Goal: Information Seeking & Learning: Learn about a topic

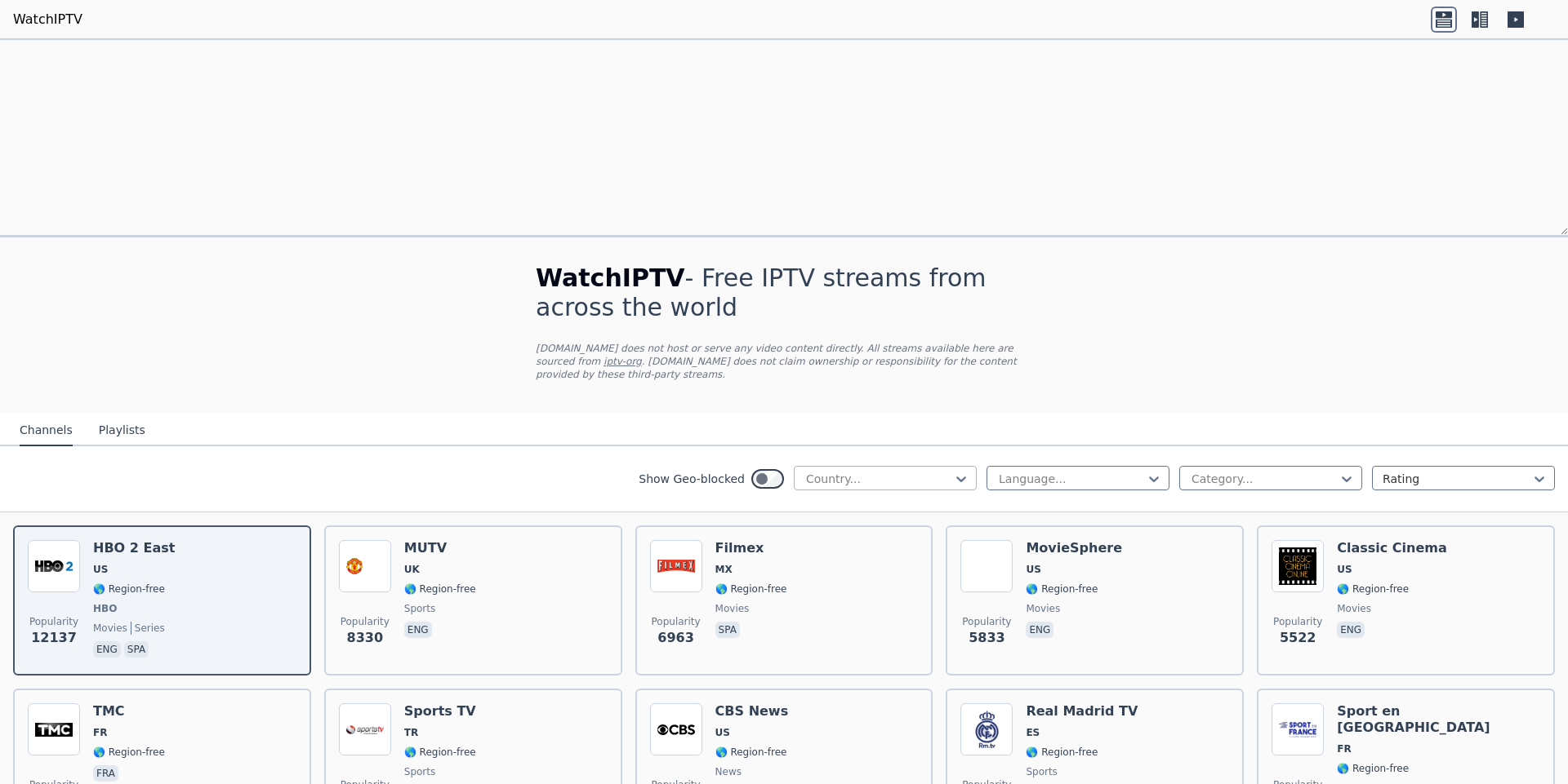
click at [890, 471] on div "Country..." at bounding box center [879, 479] width 148 height 17
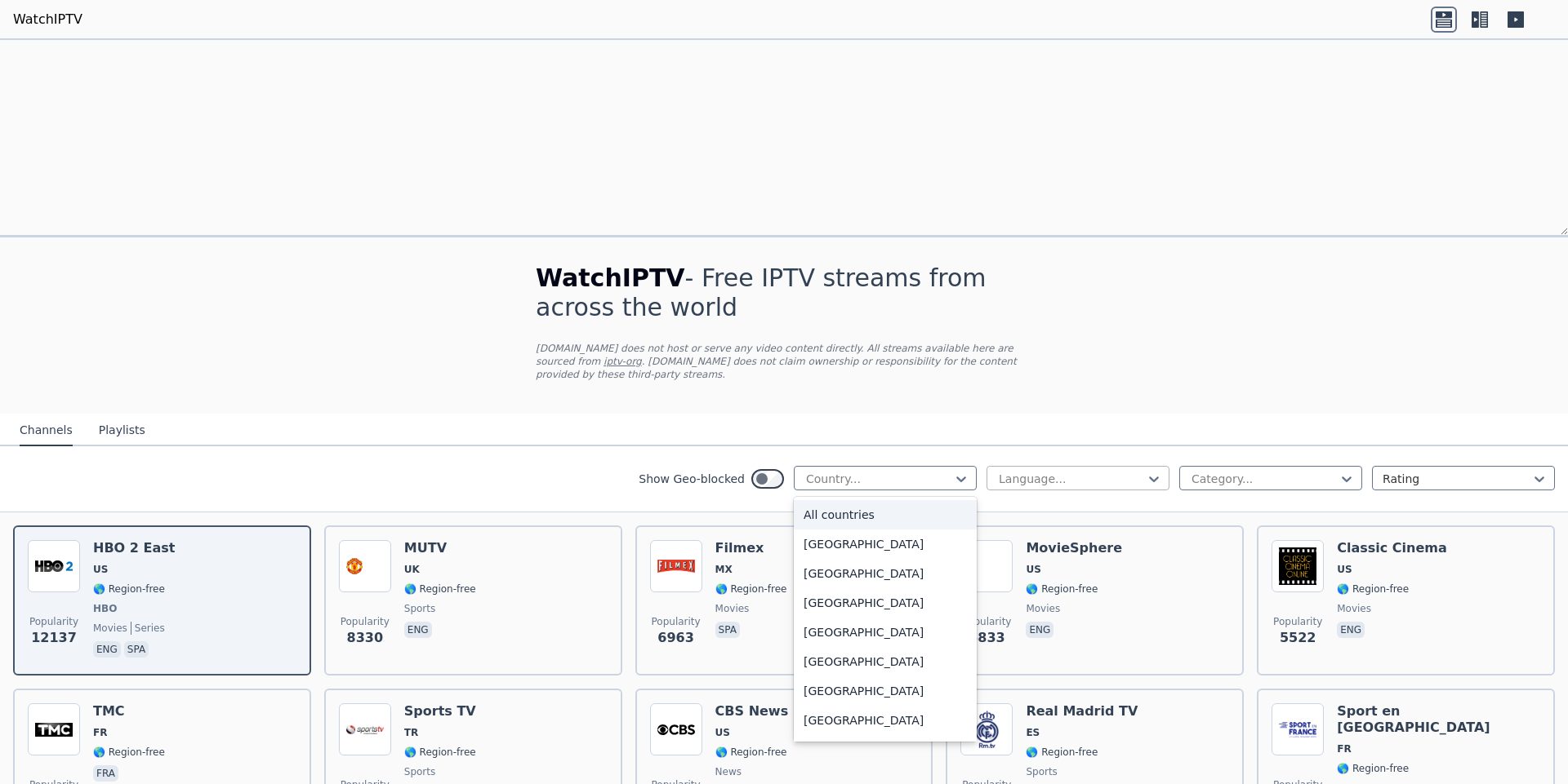
click at [1049, 471] on div "Language..." at bounding box center [1072, 479] width 146 height 17
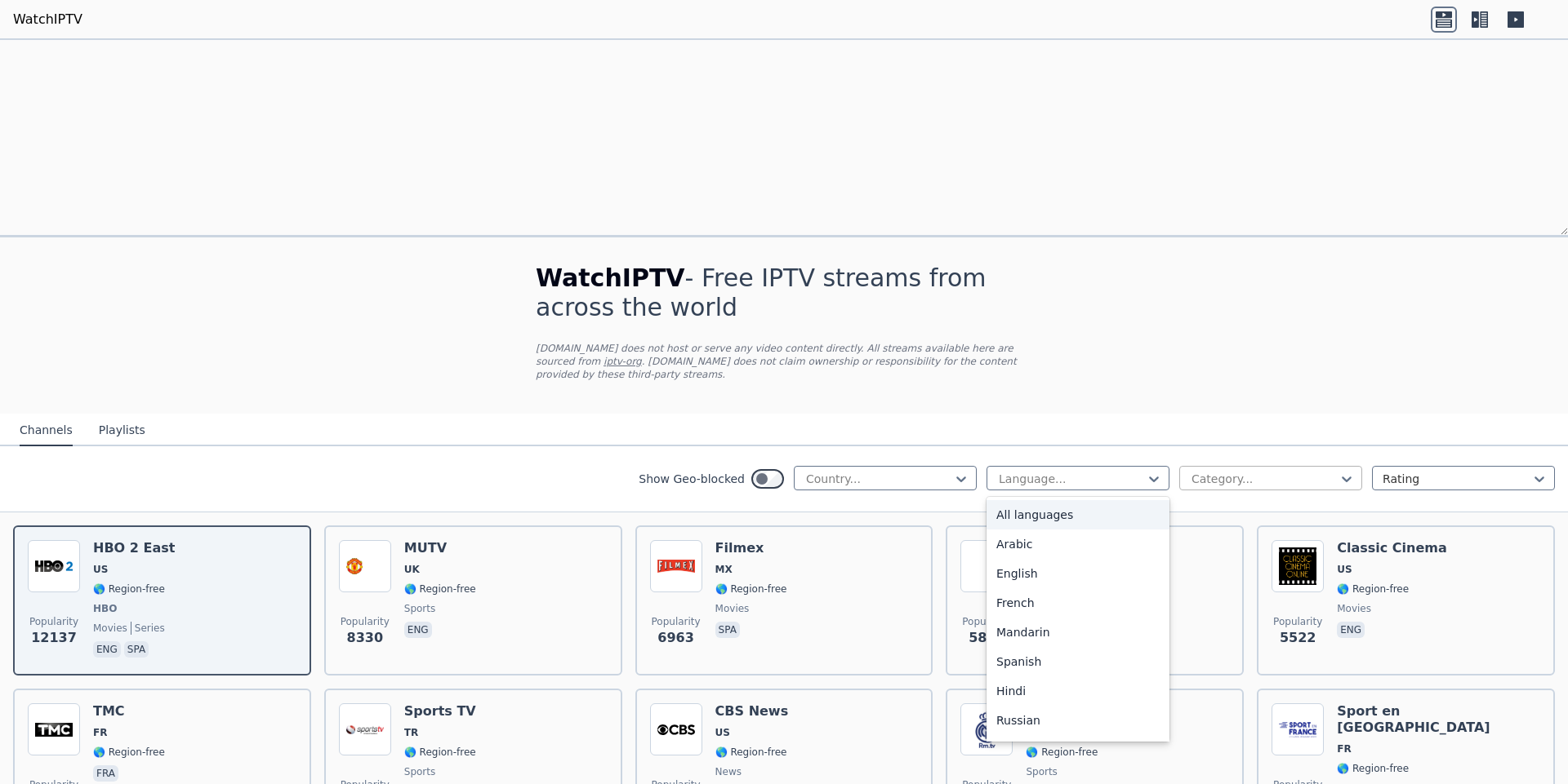
click at [1228, 471] on div "Category..." at bounding box center [1264, 479] width 146 height 17
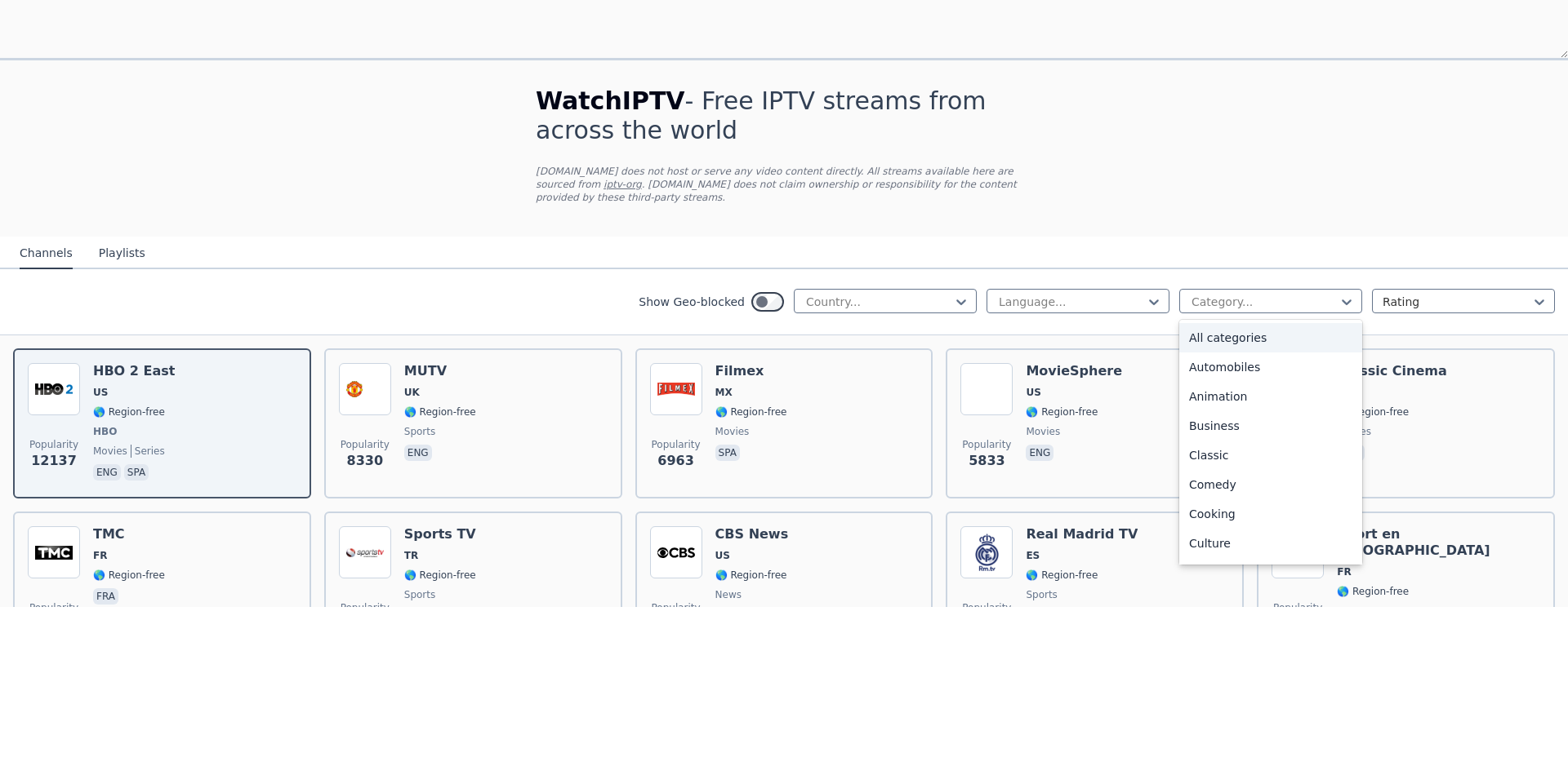
click at [563, 447] on div "Show Geo-blocked Country... Language... 27 results available. Use Up and Down t…" at bounding box center [784, 480] width 1568 height 66
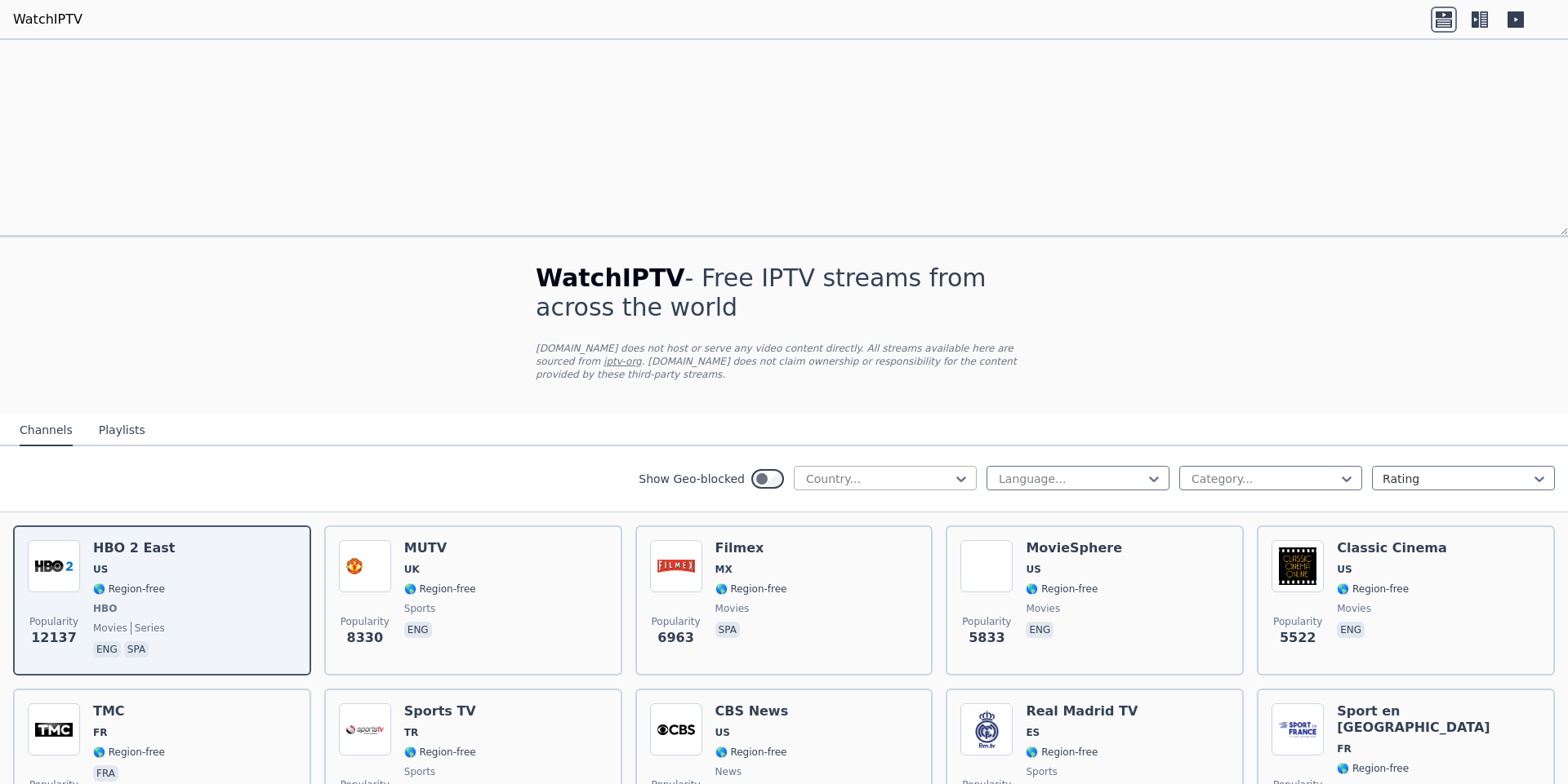
click at [931, 466] on div "Country..." at bounding box center [886, 478] width 183 height 24
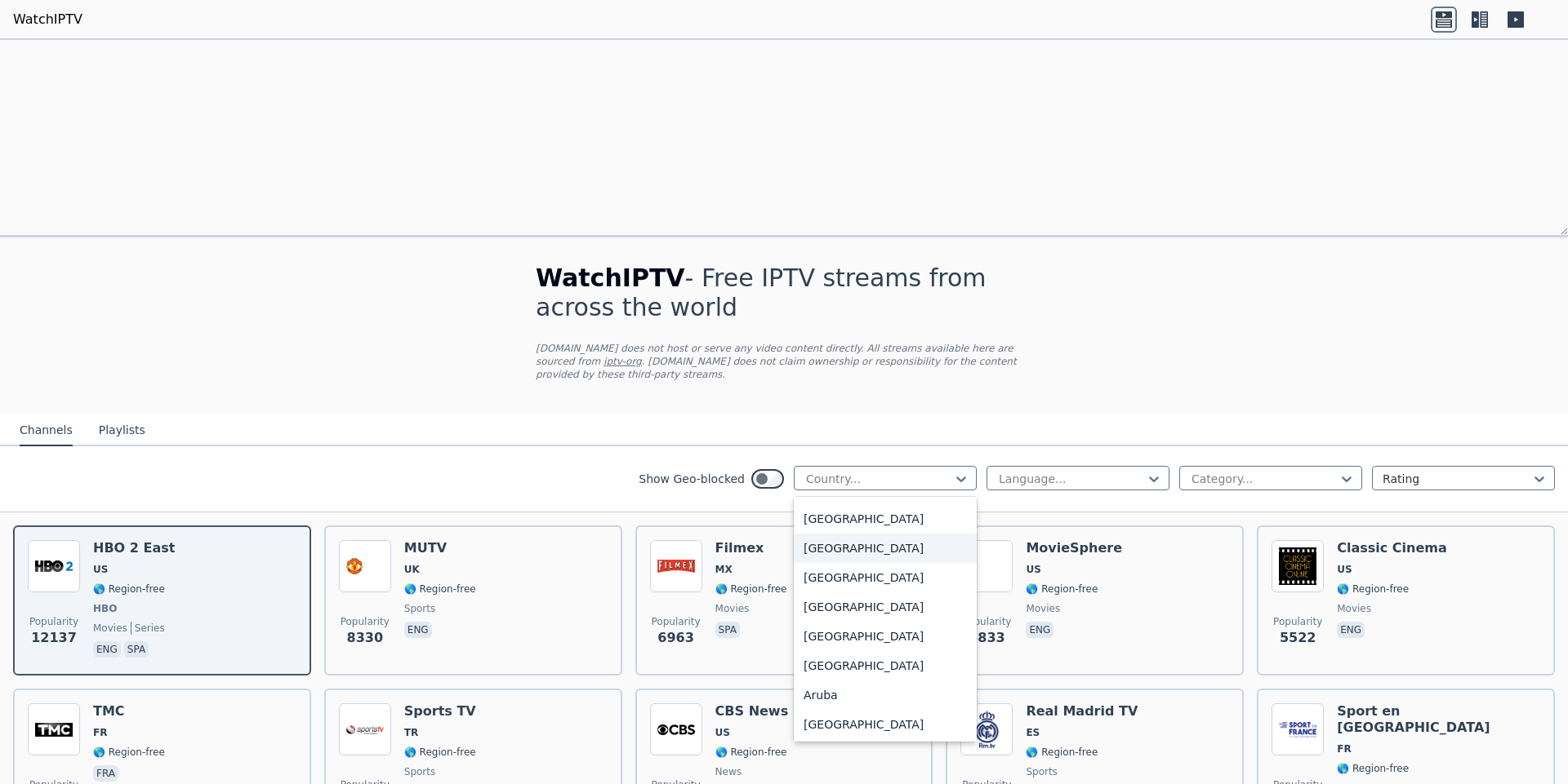
scroll to position [57, 0]
click at [866, 503] on div "[GEOGRAPHIC_DATA]" at bounding box center [886, 518] width 183 height 30
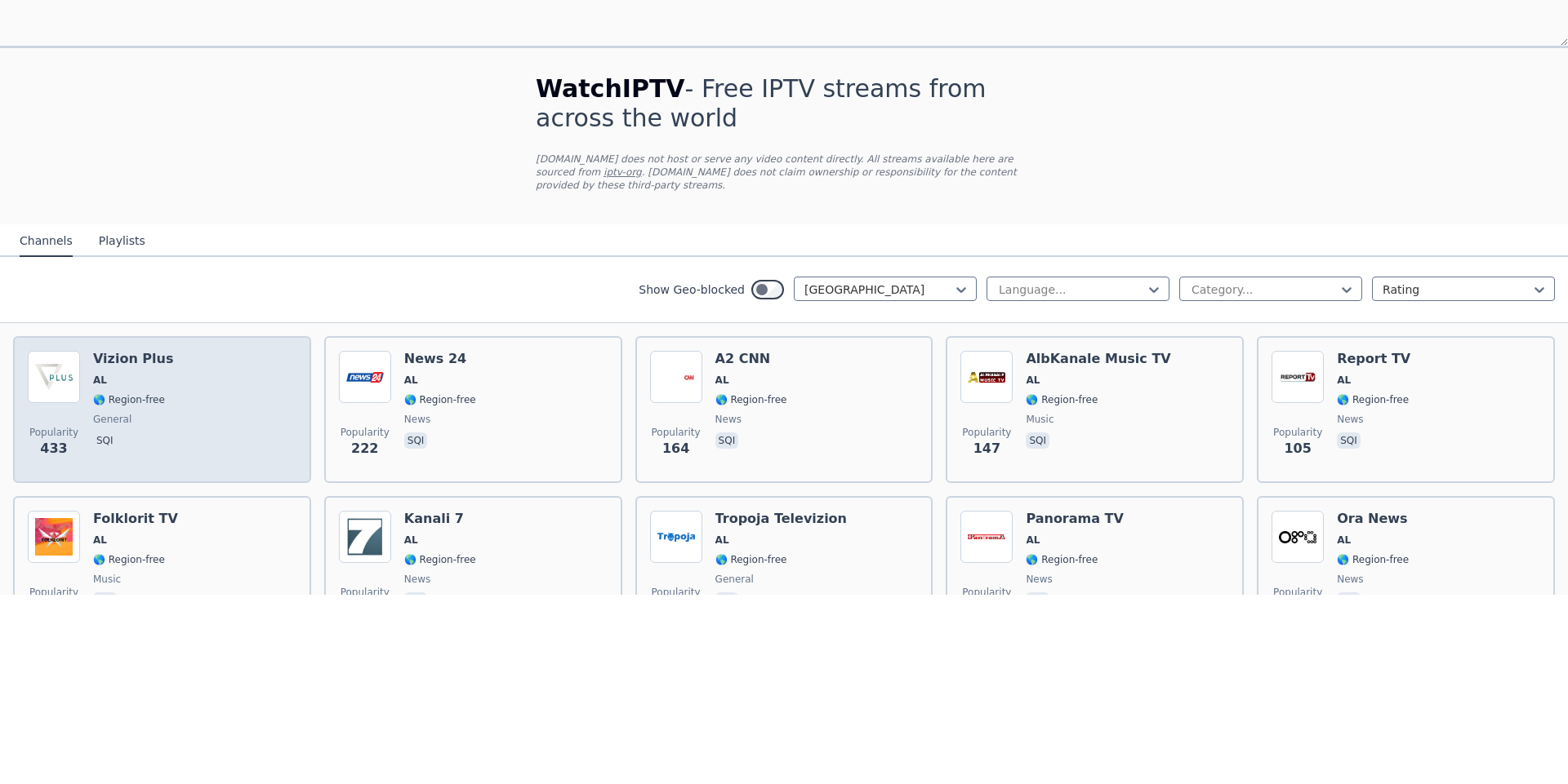
click at [228, 541] on div "Popularity 433 Vizion Plus AL 🌎 Region-free general sqi" at bounding box center [162, 599] width 269 height 118
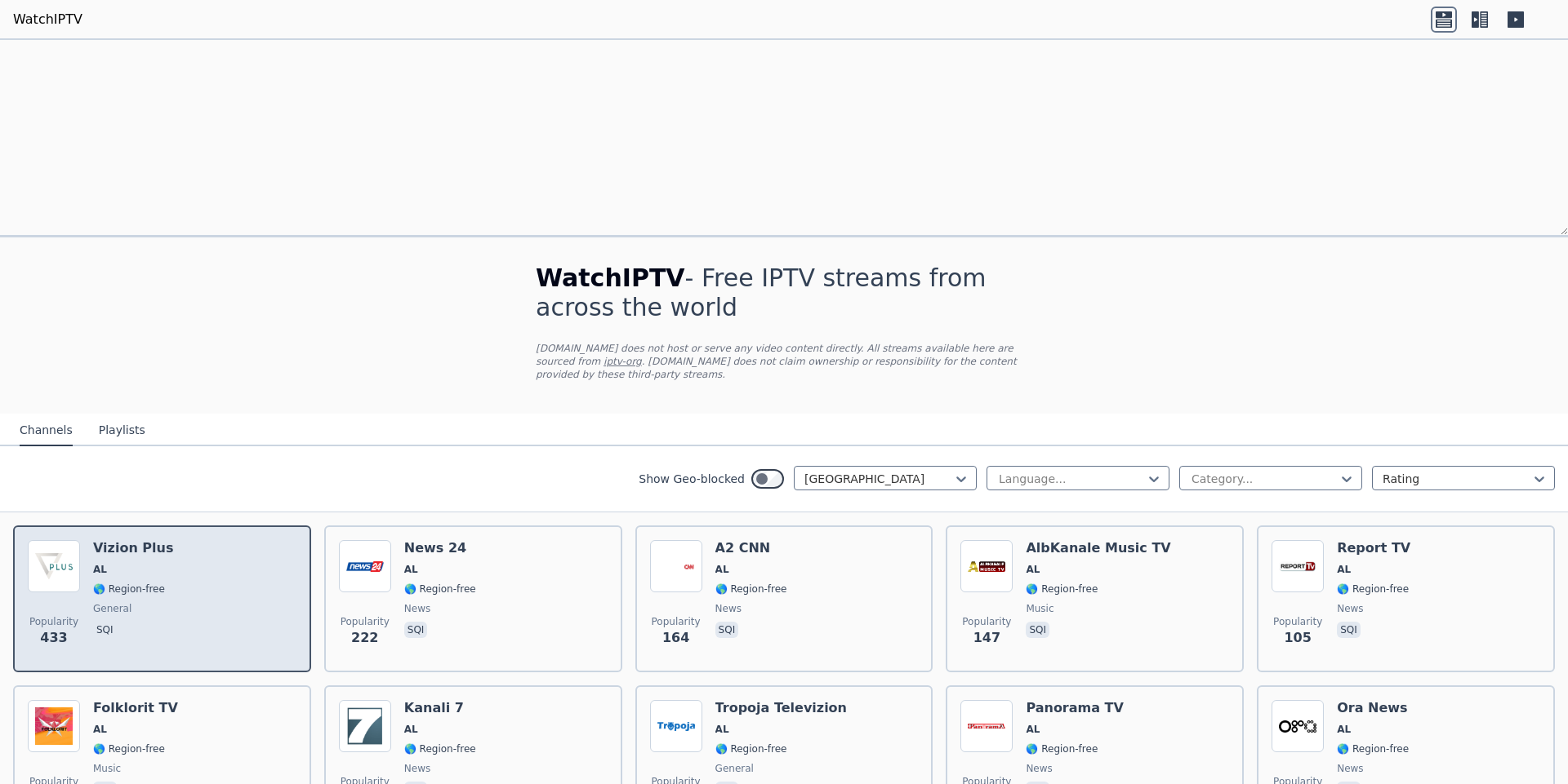
click at [208, 541] on div "Popularity 433 Vizion Plus AL 🌎 Region-free general sqi" at bounding box center [162, 599] width 269 height 118
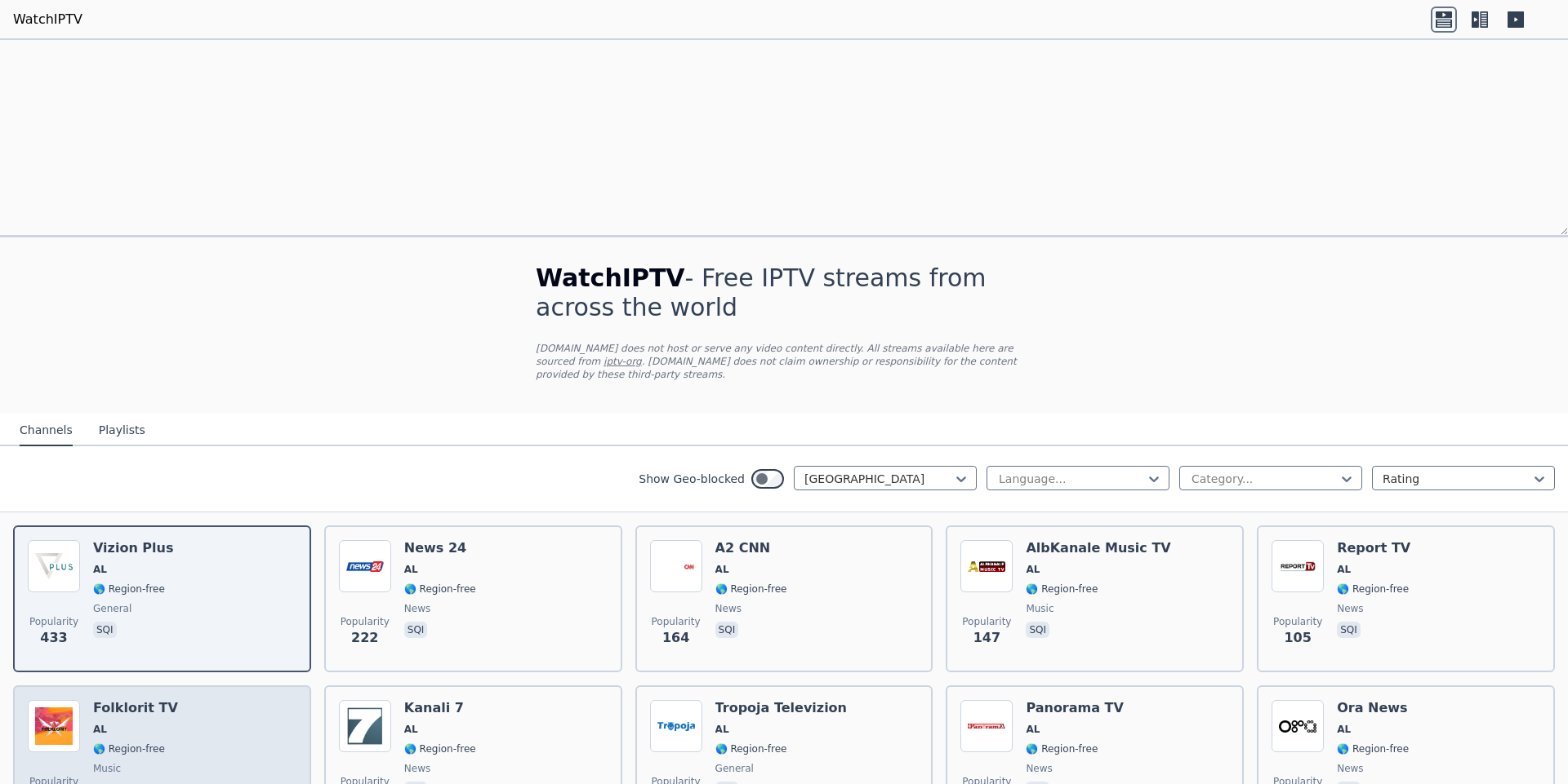
scroll to position [228, 0]
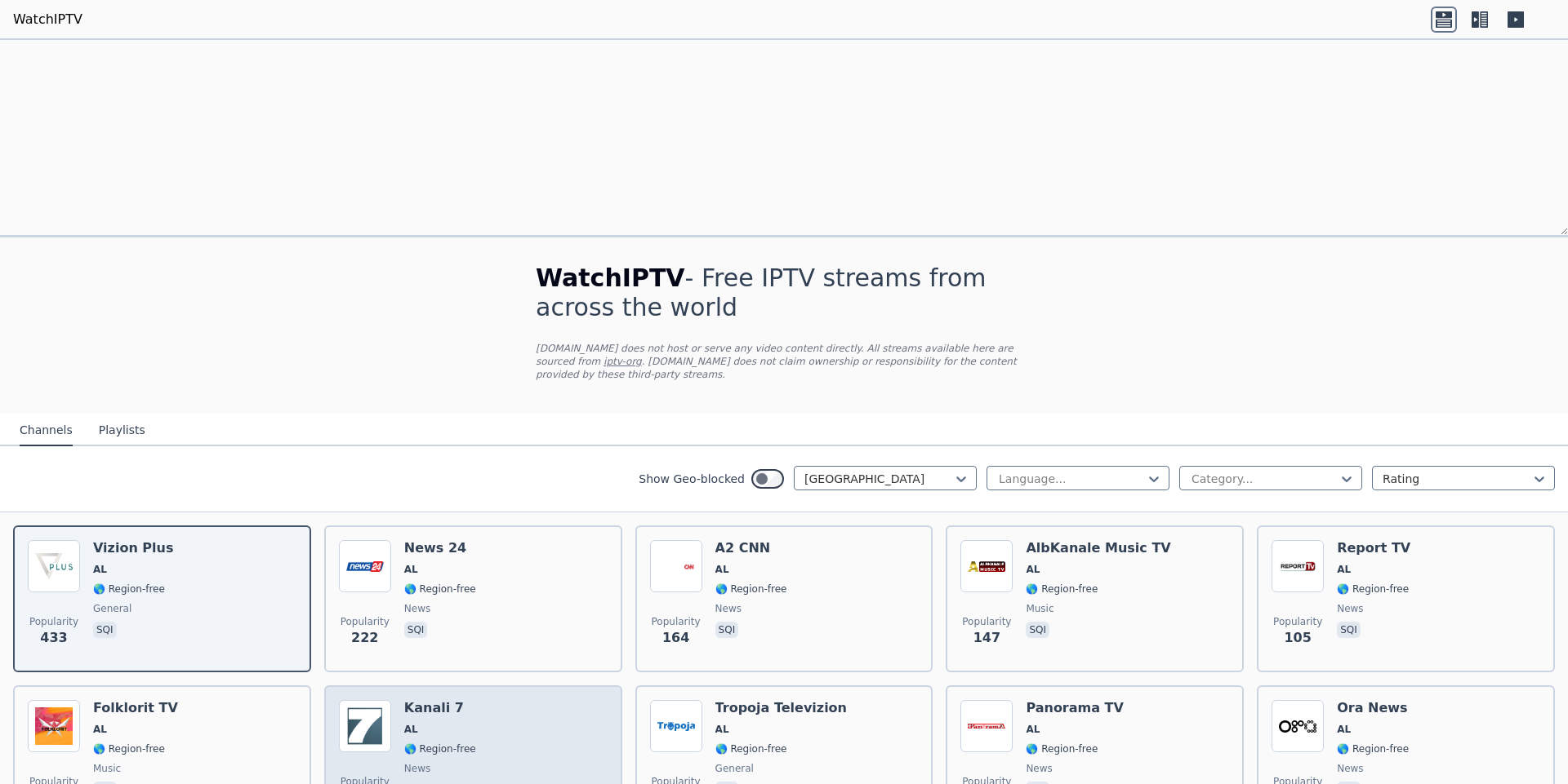
click at [510, 700] on div "Popularity 102 Kanali 7 AL 🌎 Region-free news sqi" at bounding box center [473, 759] width 269 height 118
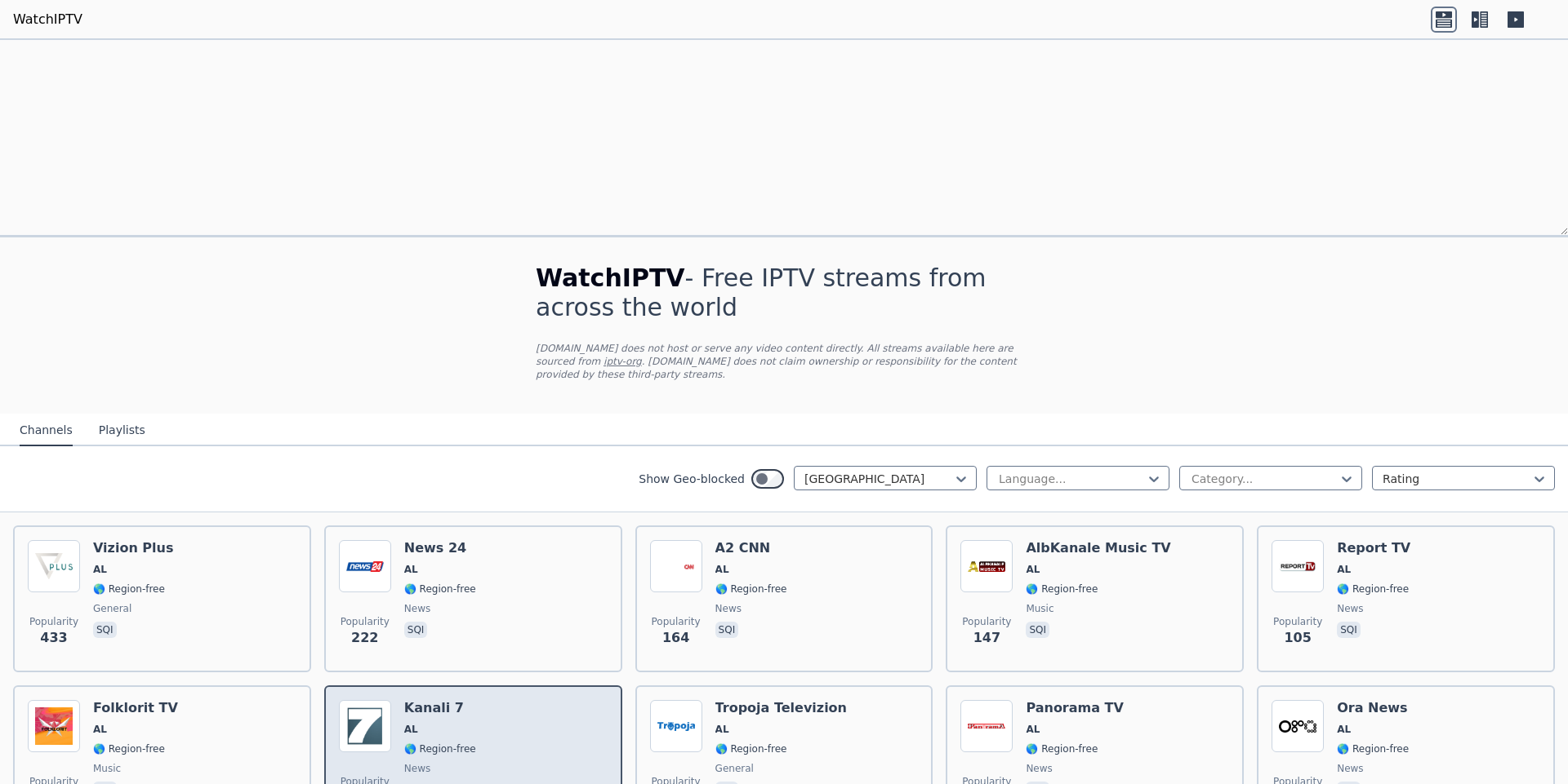
click at [510, 700] on div "Popularity 102 Kanali 7 AL 🌎 Region-free news sqi" at bounding box center [473, 759] width 269 height 118
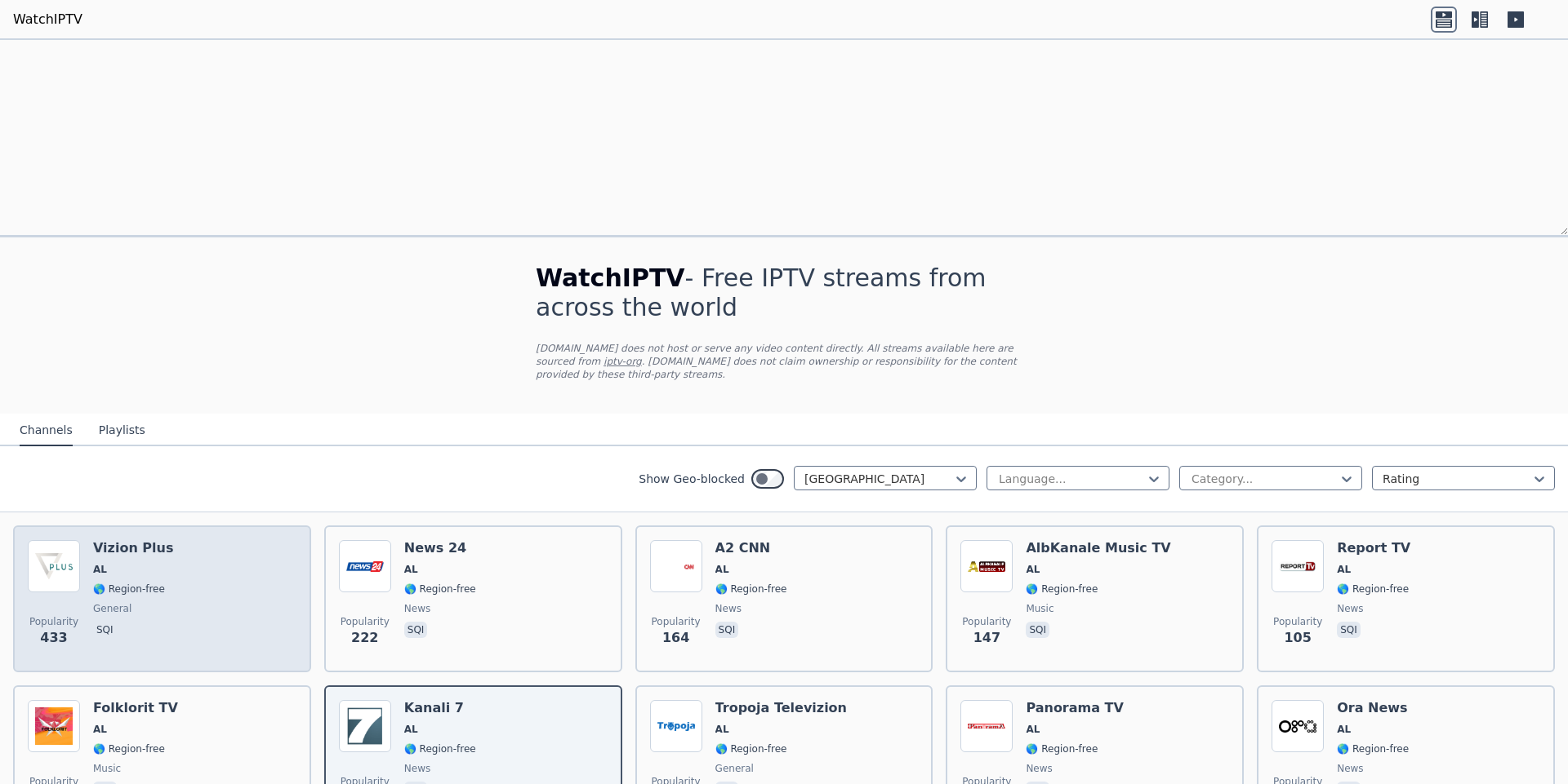
click at [132, 622] on span "sqi" at bounding box center [134, 631] width 80 height 19
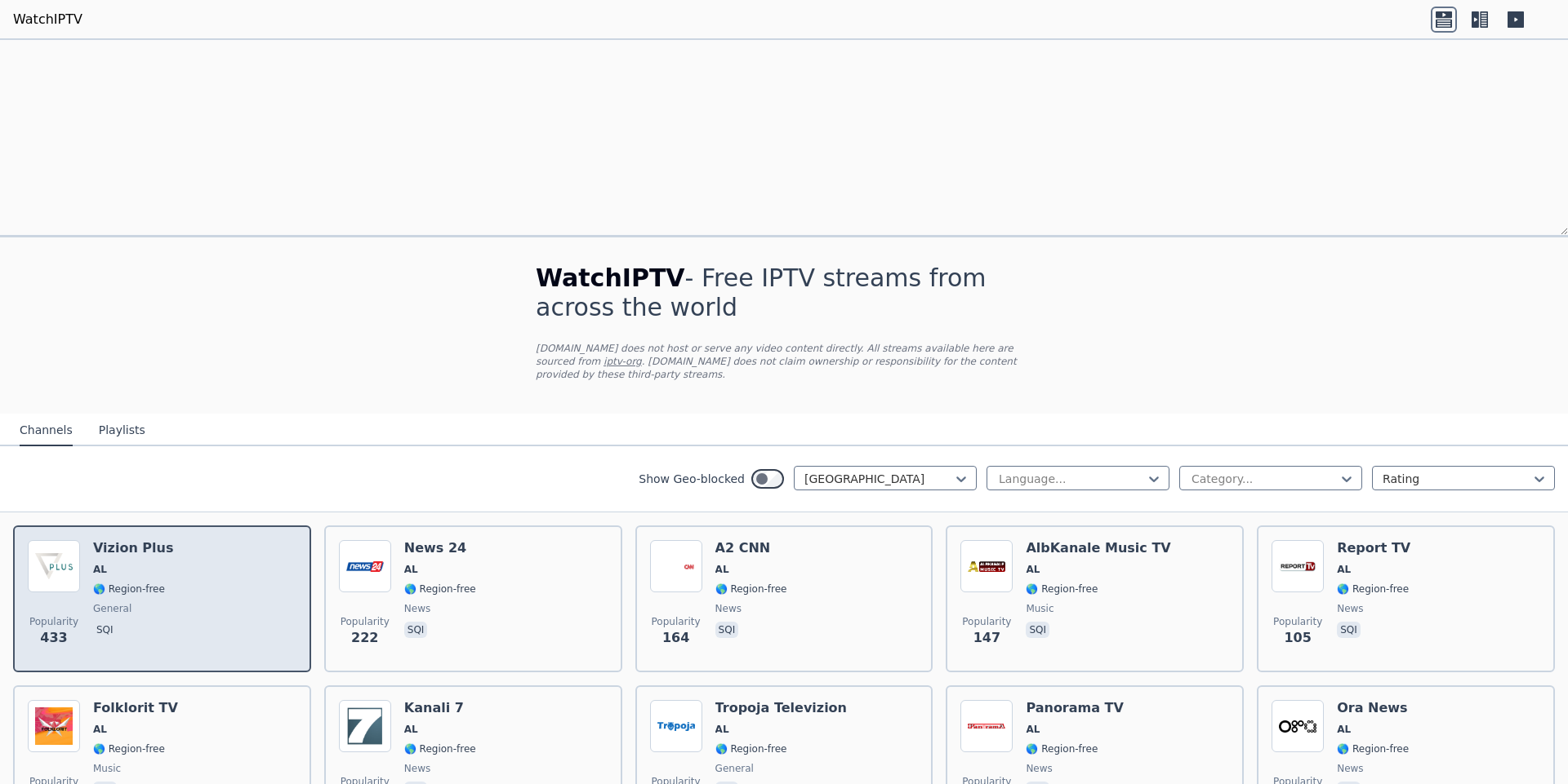
click at [50, 629] on span "433" at bounding box center [53, 638] width 27 height 19
click at [93, 583] on span "🌎 Region-free" at bounding box center [129, 589] width 72 height 13
click at [567, 513] on div "Popularity 433 Vizion Plus AL 🌎 Region-free general sqi Popularity 222 News 24 …" at bounding box center [784, 759] width 1568 height 493
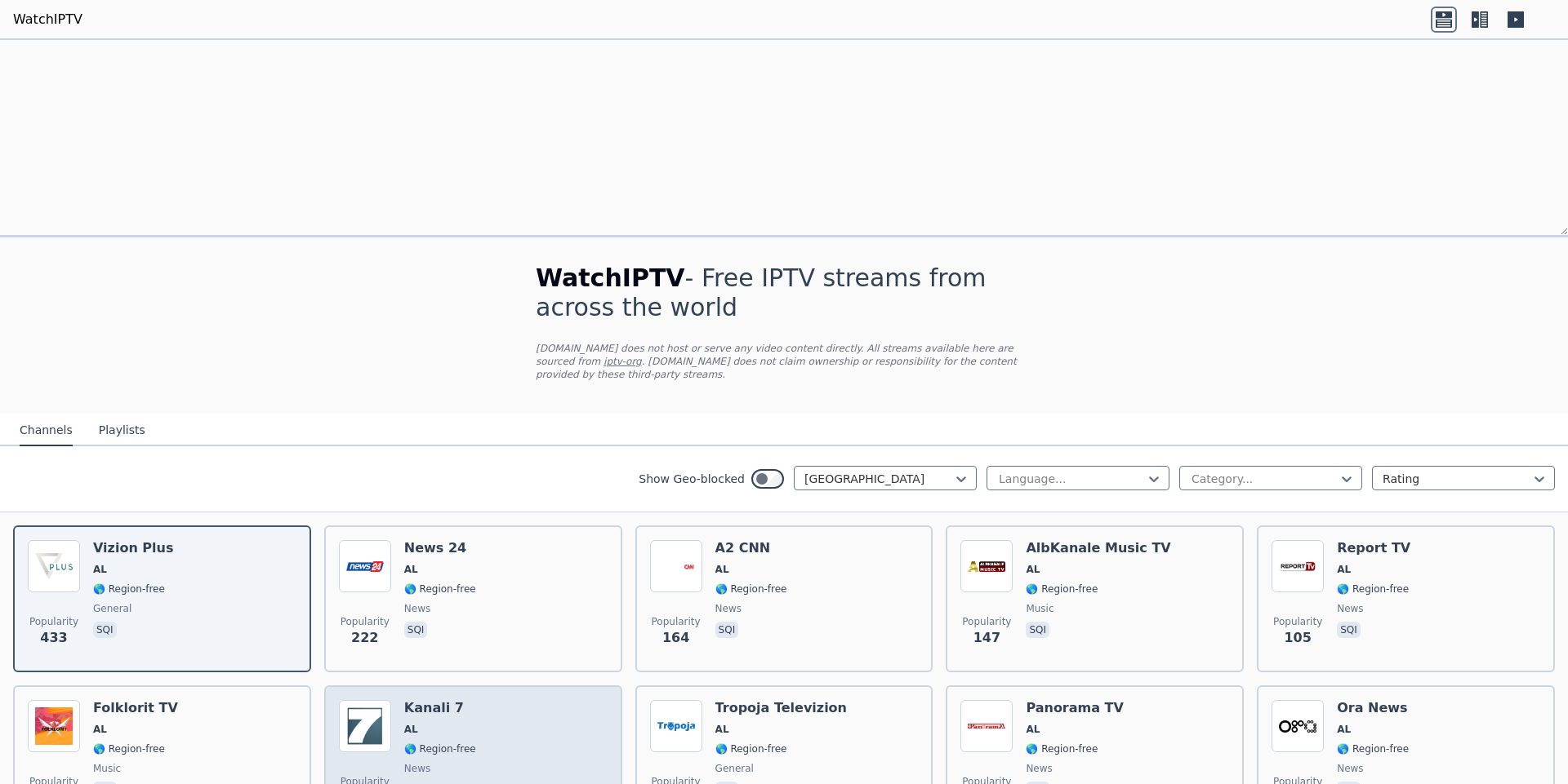
scroll to position [0, 0]
click at [510, 700] on div "Popularity 102 Kanali 7 AL 🌎 Region-free news sqi" at bounding box center [473, 759] width 269 height 118
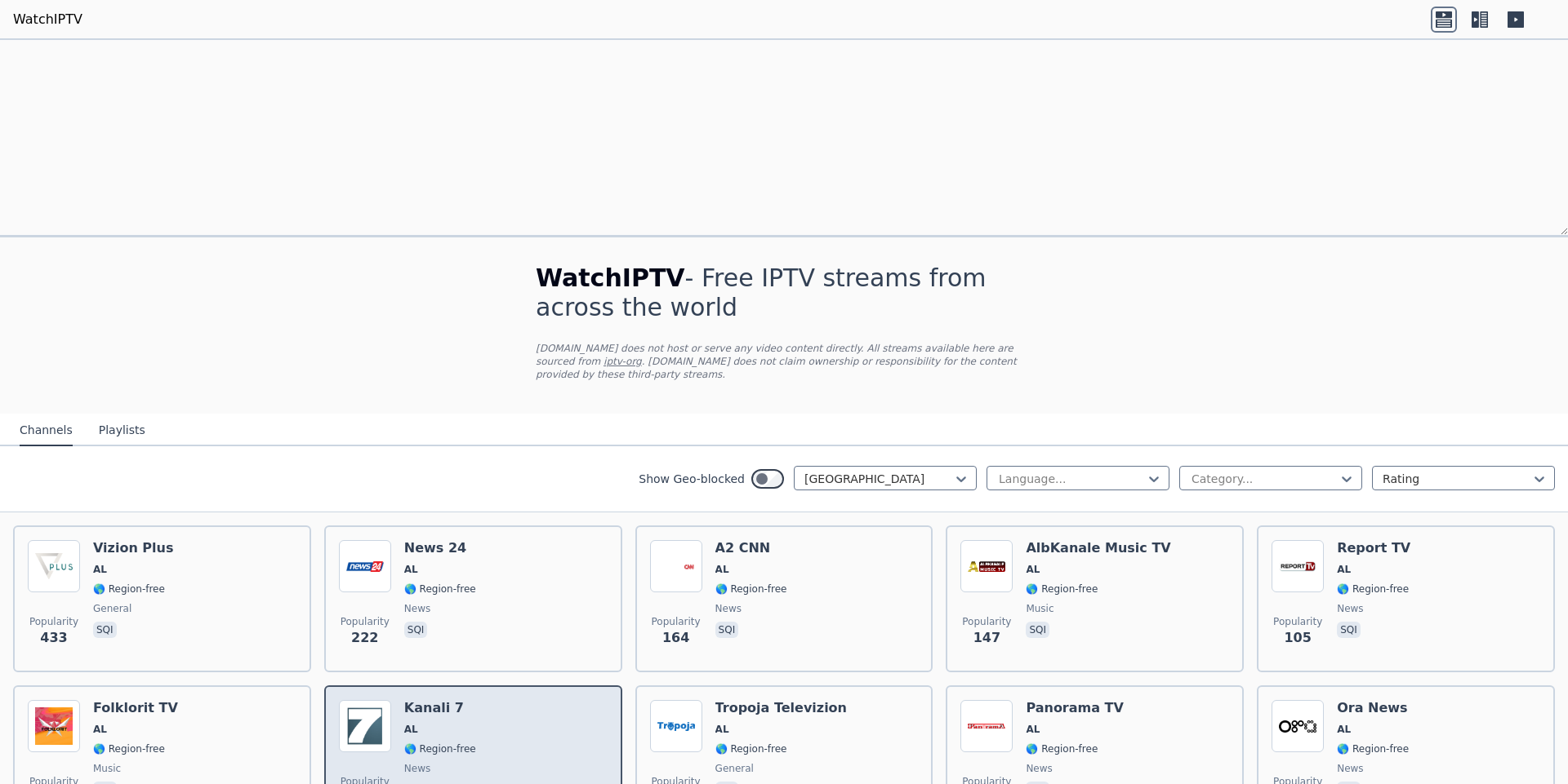
click at [510, 700] on div "Popularity 102 Kanali 7 AL 🌎 Region-free news sqi" at bounding box center [473, 759] width 269 height 118
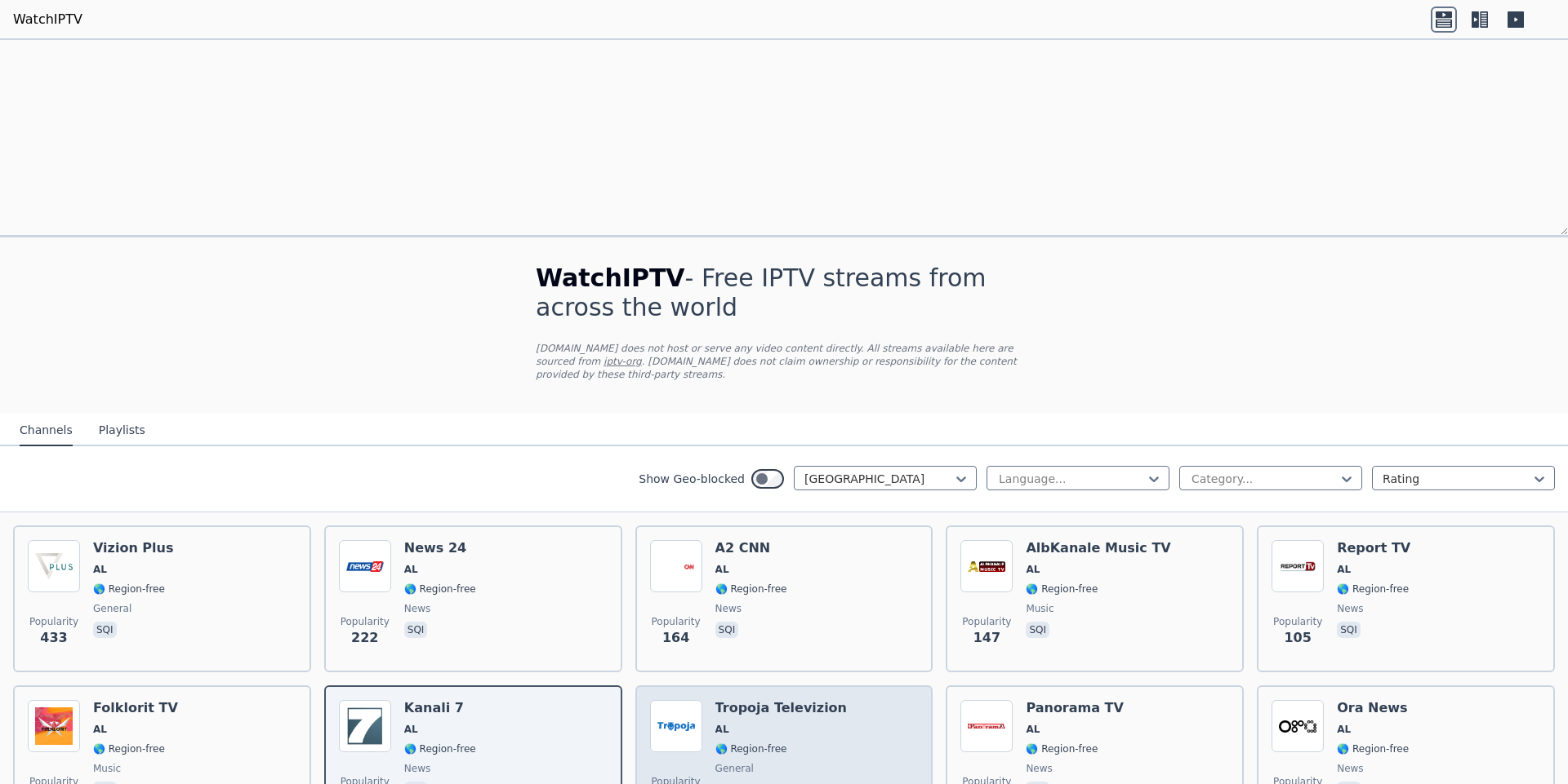
click at [832, 700] on div "Popularity 89 Tropoja Televizion AL 🌎 Region-free general sqi" at bounding box center [784, 759] width 269 height 118
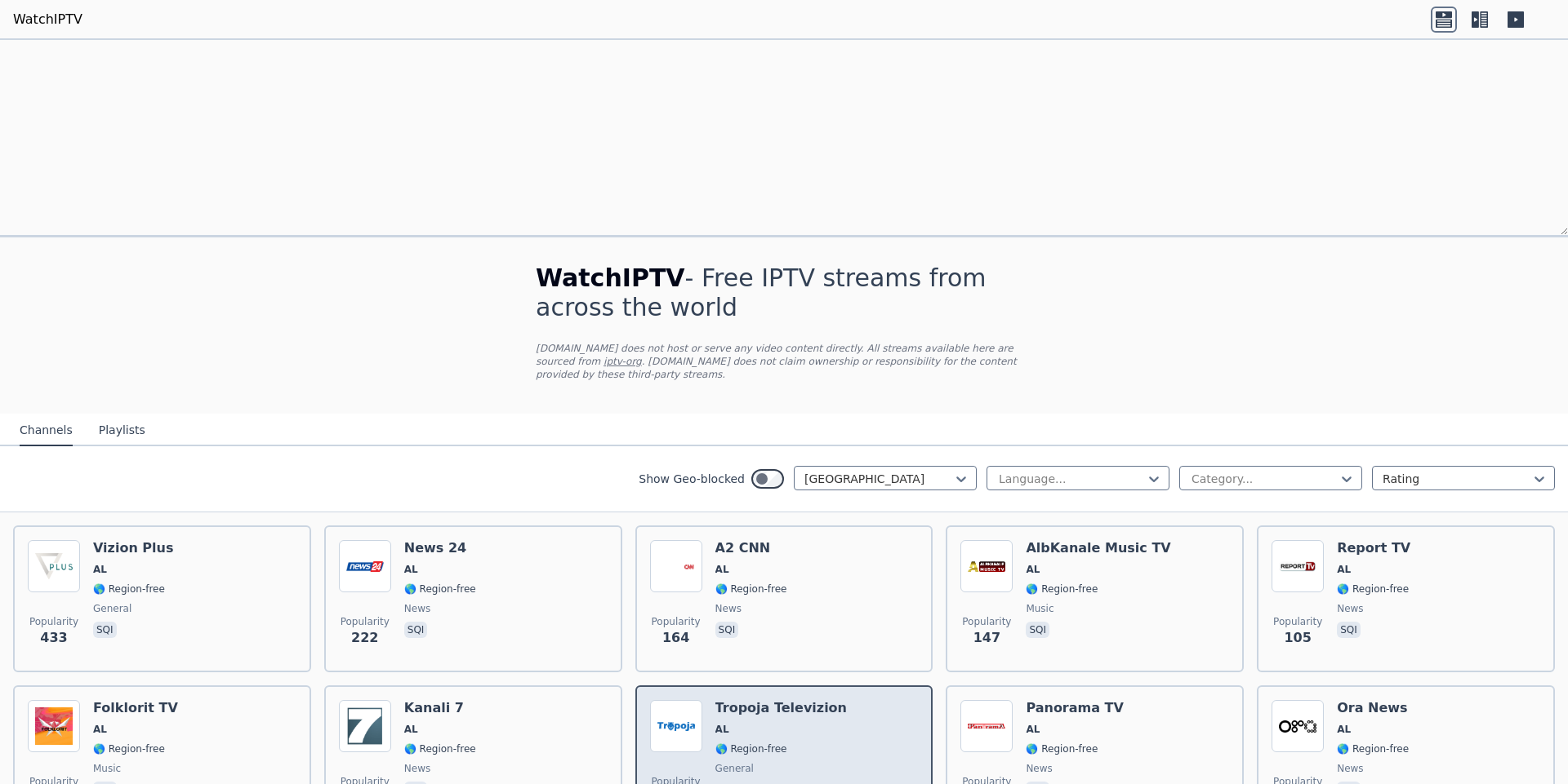
click at [833, 700] on div "Popularity 89 Tropoja Televizion AL 🌎 Region-free general sqi" at bounding box center [784, 759] width 269 height 118
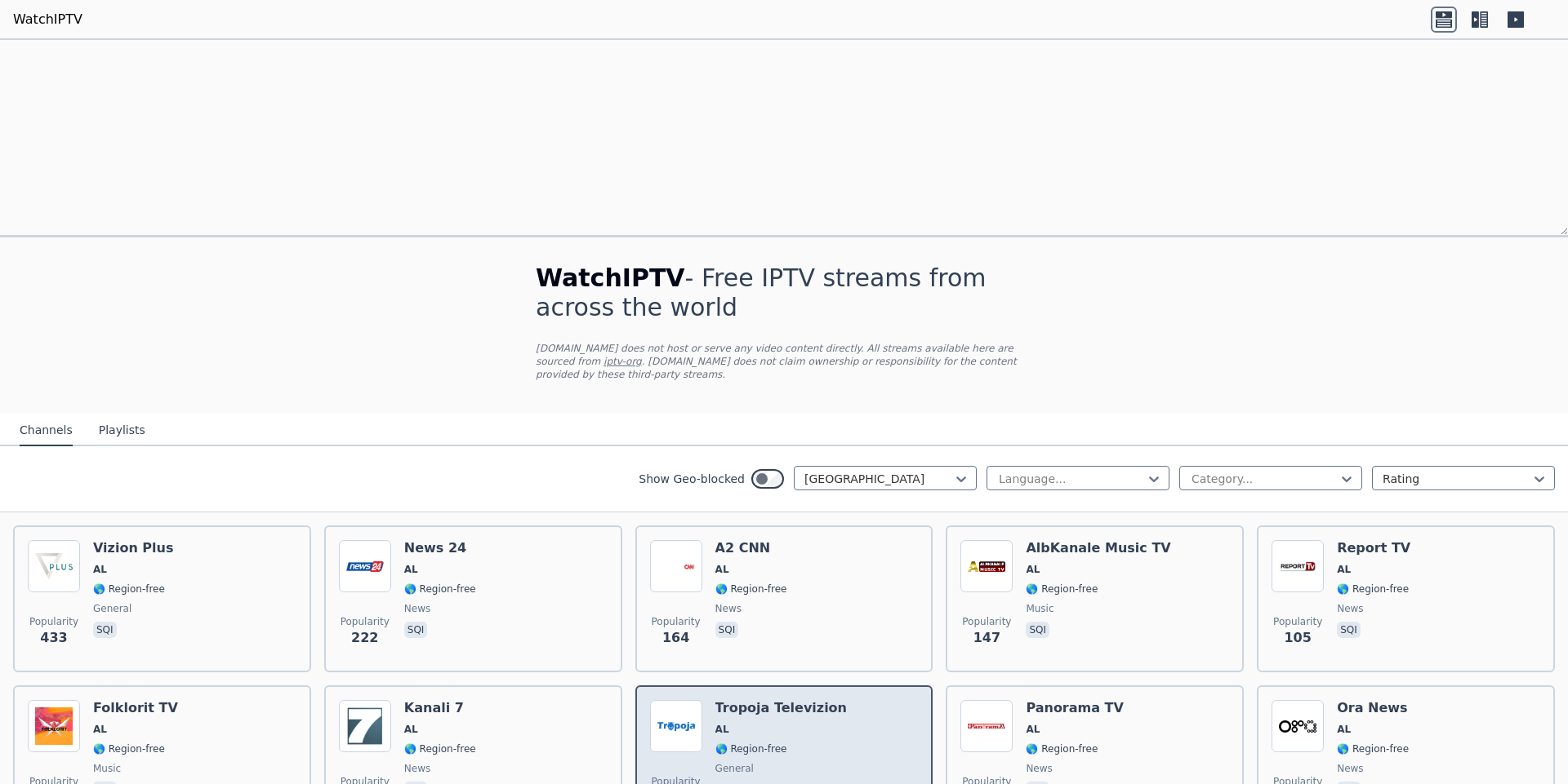
click at [695, 700] on img at bounding box center [676, 726] width 52 height 52
click at [727, 743] on span "🌎 Region-free" at bounding box center [751, 749] width 72 height 13
click at [708, 700] on div "Popularity 89 Tropoja Televizion AL 🌎 Region-free general sqi" at bounding box center [784, 759] width 269 height 118
click at [681, 784] on span "89" at bounding box center [675, 798] width 18 height 19
click at [747, 782] on span "sqi" at bounding box center [781, 792] width 132 height 19
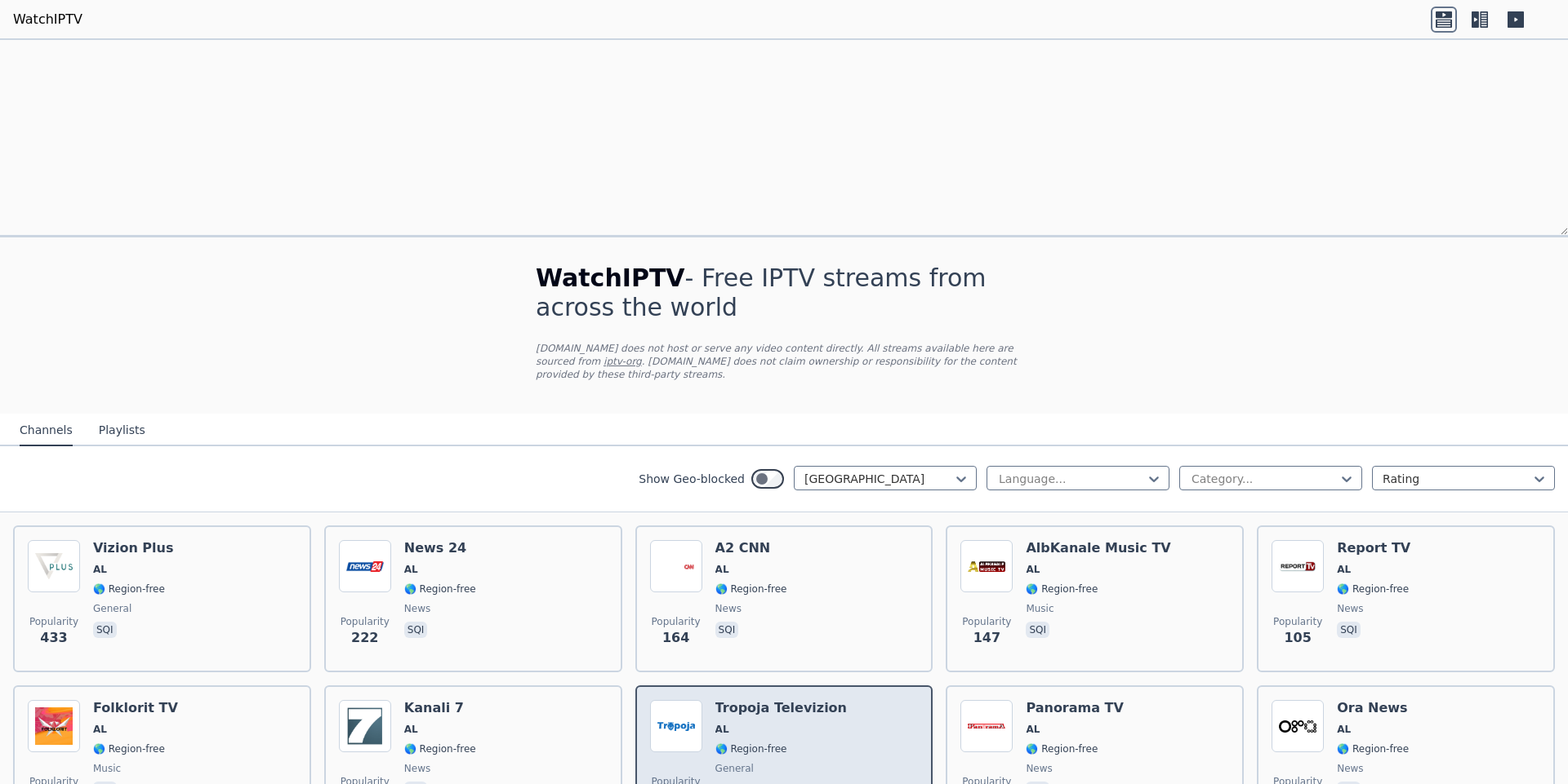
click at [731, 782] on p "sqi" at bounding box center [727, 790] width 24 height 17
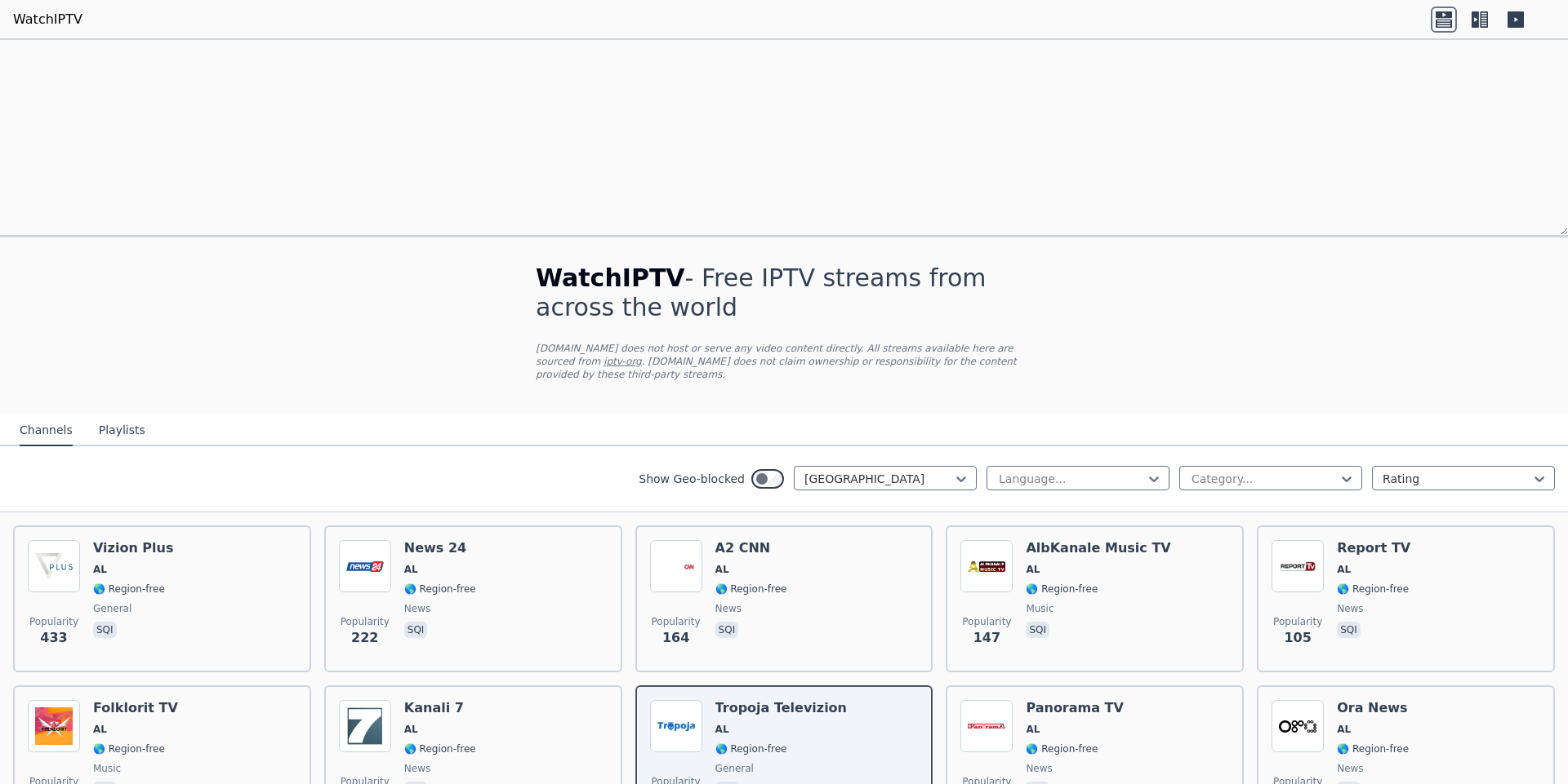
click at [725, 700] on div "Tropoja Televizion AL 🌎 Region-free general sqi" at bounding box center [781, 759] width 132 height 118
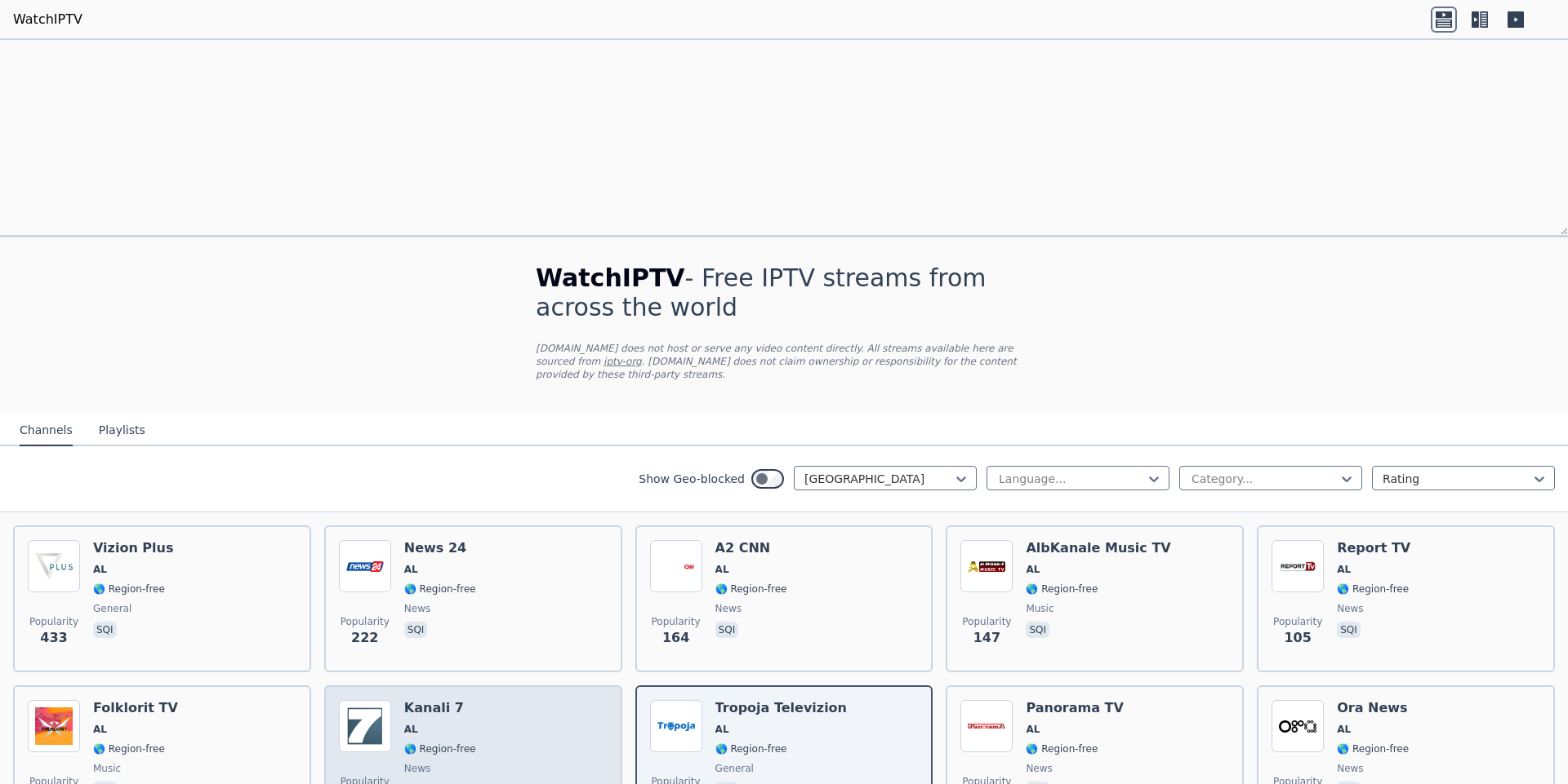
drag, startPoint x: 657, startPoint y: 474, endPoint x: 620, endPoint y: 496, distance: 43.0
click at [657, 513] on div "Popularity 433 Vizion Plus AL 🌎 Region-free general sqi Popularity 222 News 24 …" at bounding box center [784, 759] width 1568 height 493
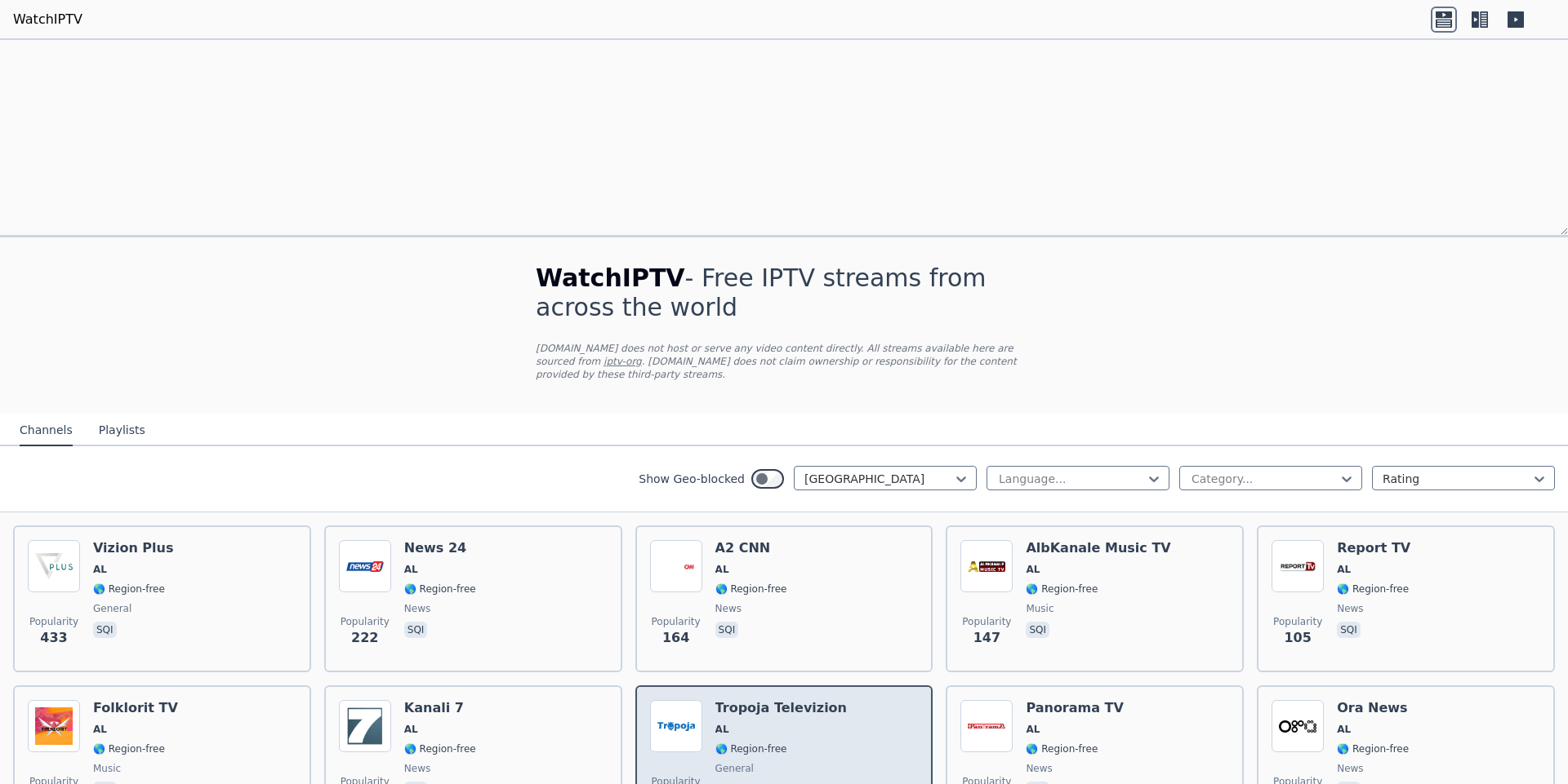
click at [689, 700] on img at bounding box center [676, 726] width 52 height 52
click at [754, 700] on h6 "Tropoja Televizion" at bounding box center [781, 708] width 132 height 17
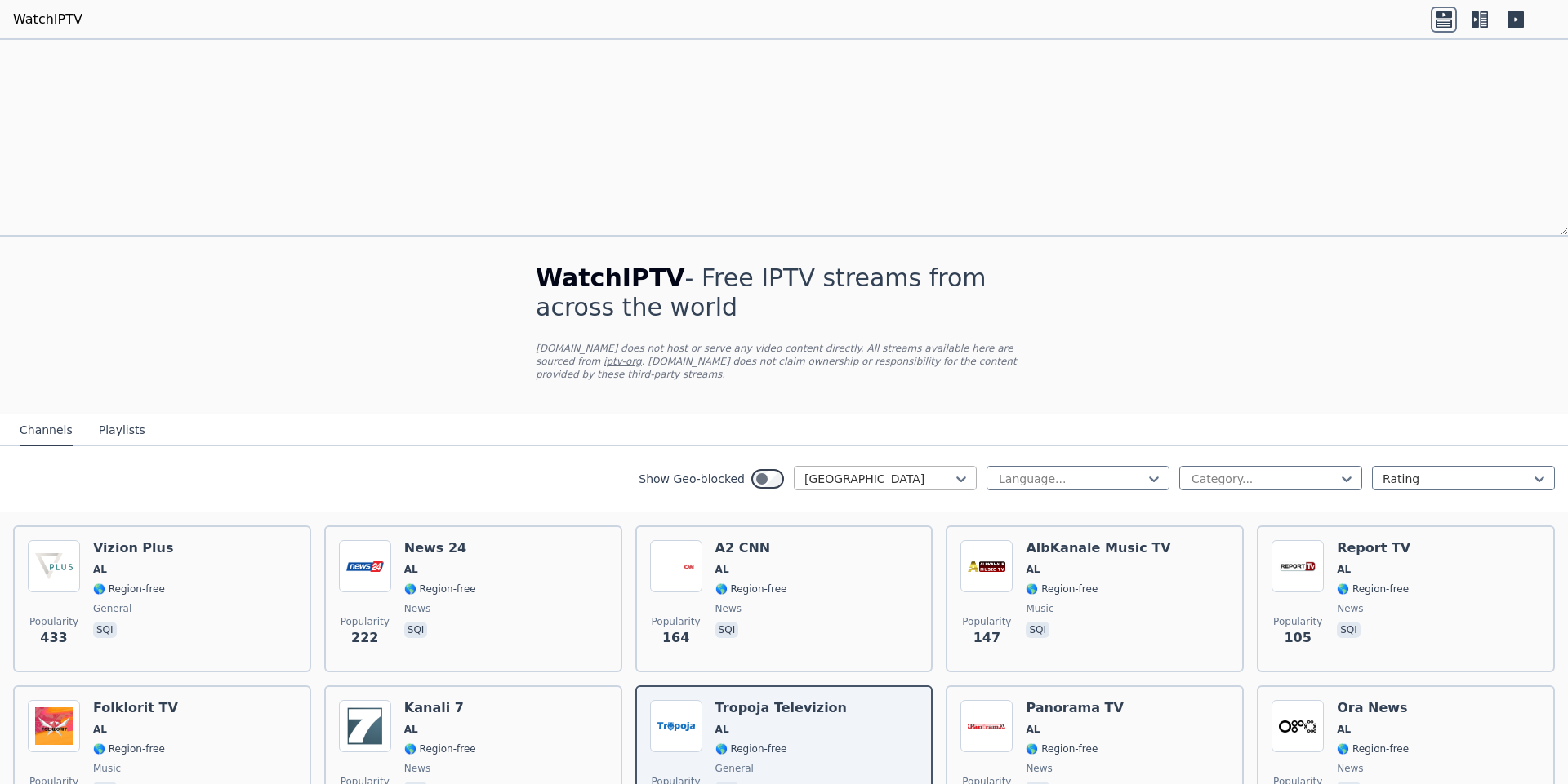
click at [885, 471] on div at bounding box center [879, 479] width 148 height 17
click at [404, 237] on div "WatchIPTV - Free IPTV streams from across the world [DOMAIN_NAME] does not host…" at bounding box center [784, 649] width 1568 height 823
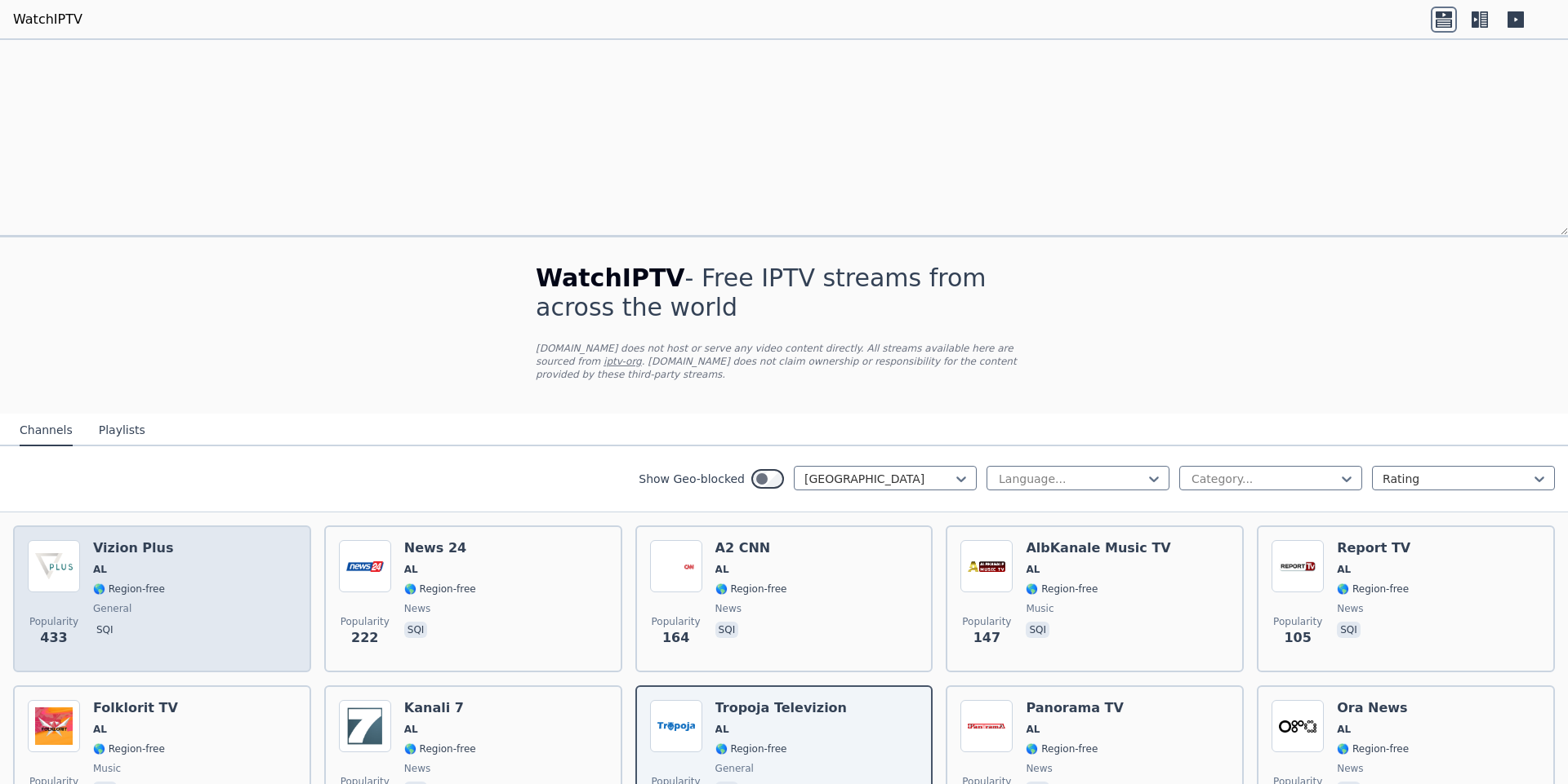
click at [236, 541] on div "Popularity 433 Vizion Plus AL 🌎 Region-free general sqi" at bounding box center [162, 599] width 269 height 118
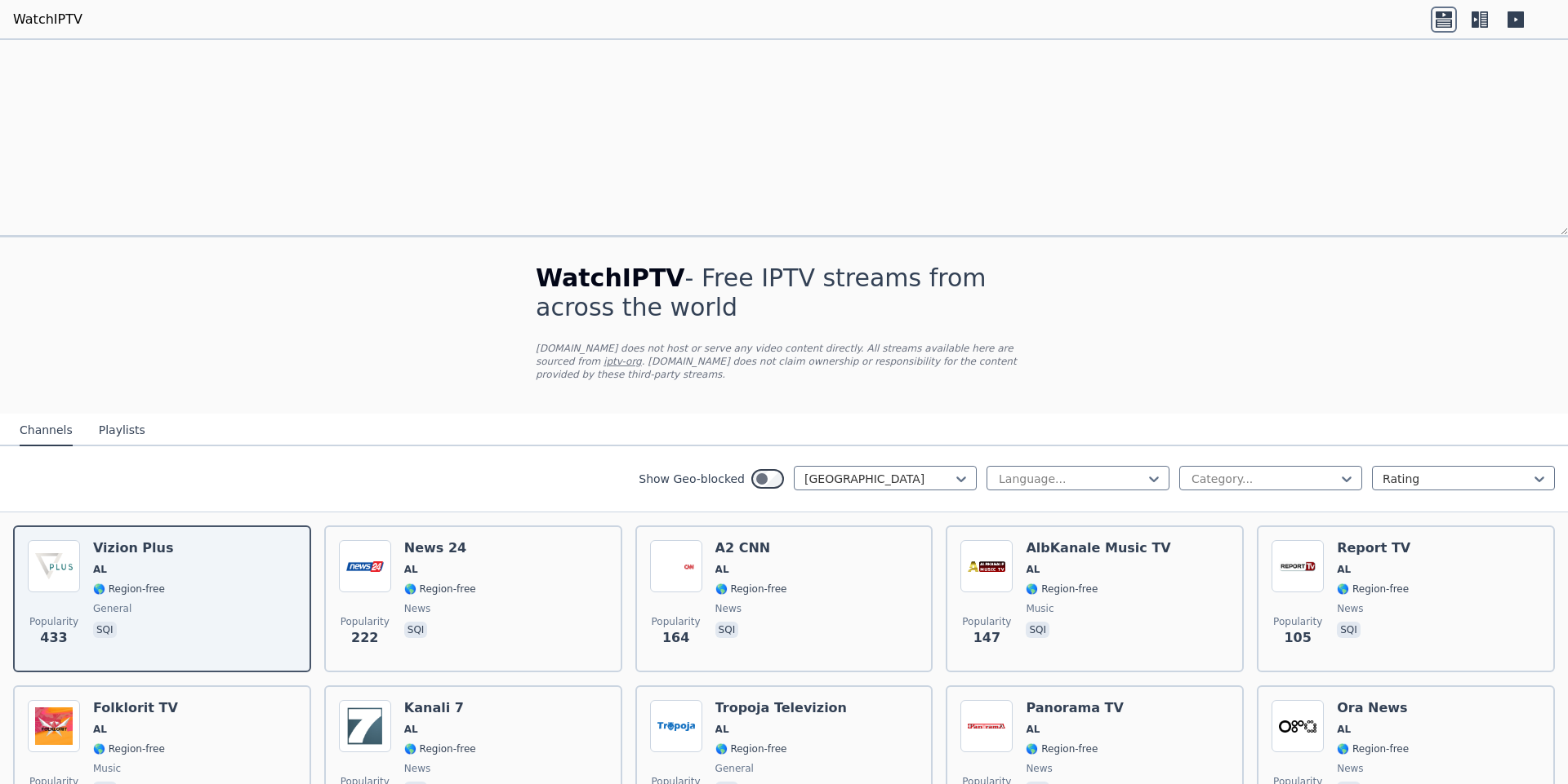
scroll to position [950, 0]
